Goal: Task Accomplishment & Management: Manage account settings

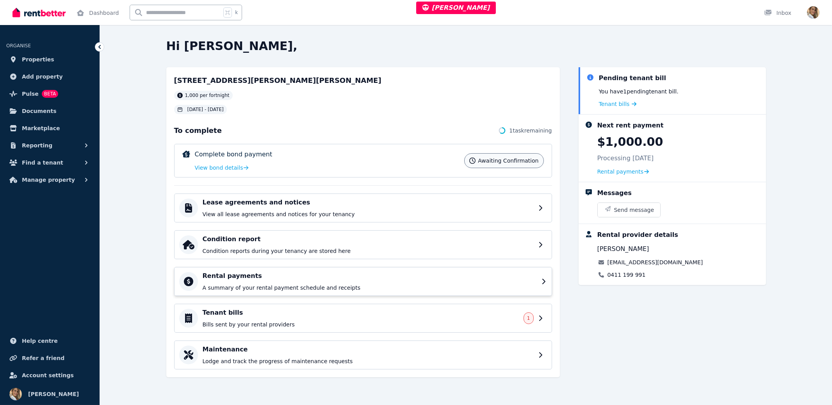
click at [224, 276] on h4 "Rental payments" at bounding box center [370, 275] width 334 height 9
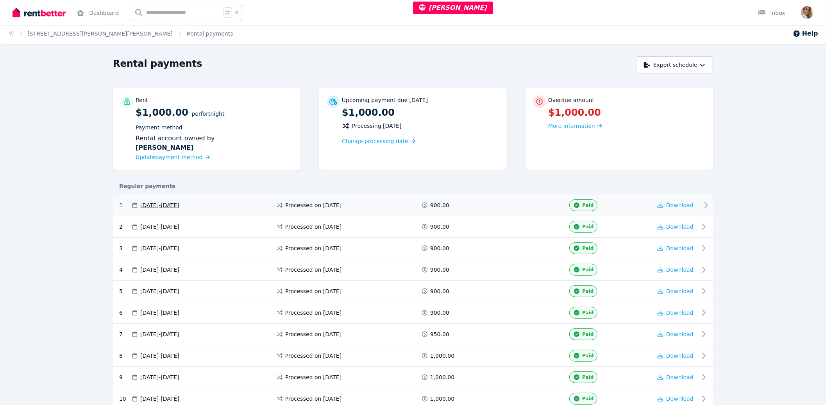
scroll to position [3, 0]
click at [297, 177] on div "Regular payments" at bounding box center [413, 184] width 600 height 17
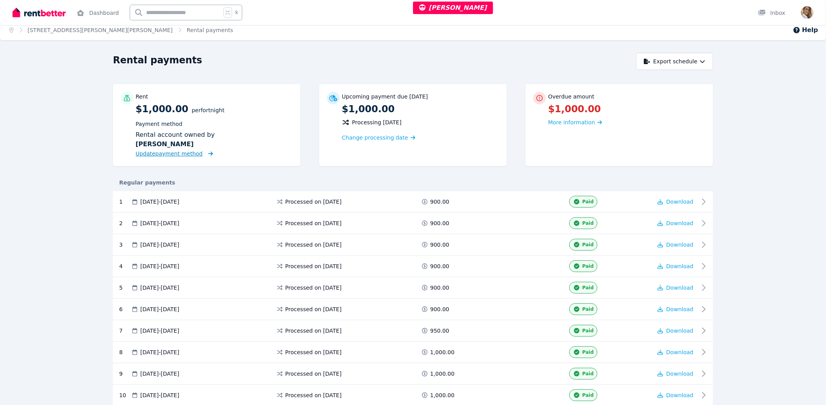
click at [161, 157] on span "Update payment method" at bounding box center [169, 153] width 67 height 6
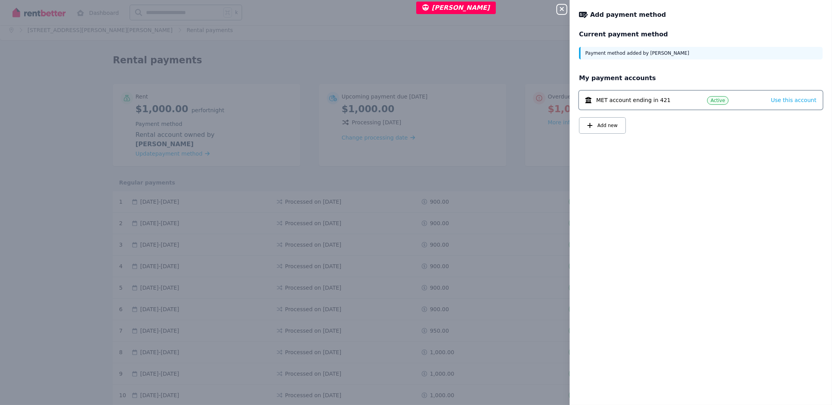
click at [563, 10] on icon "button" at bounding box center [562, 9] width 4 height 4
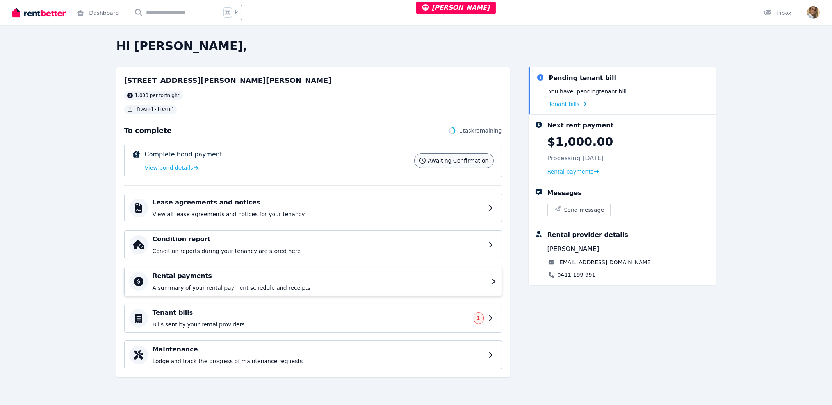
click at [228, 282] on div "Rental payments A summary of your rental payment schedule and receipts" at bounding box center [320, 281] width 334 height 20
